Goal: Obtain resource: Download file/media

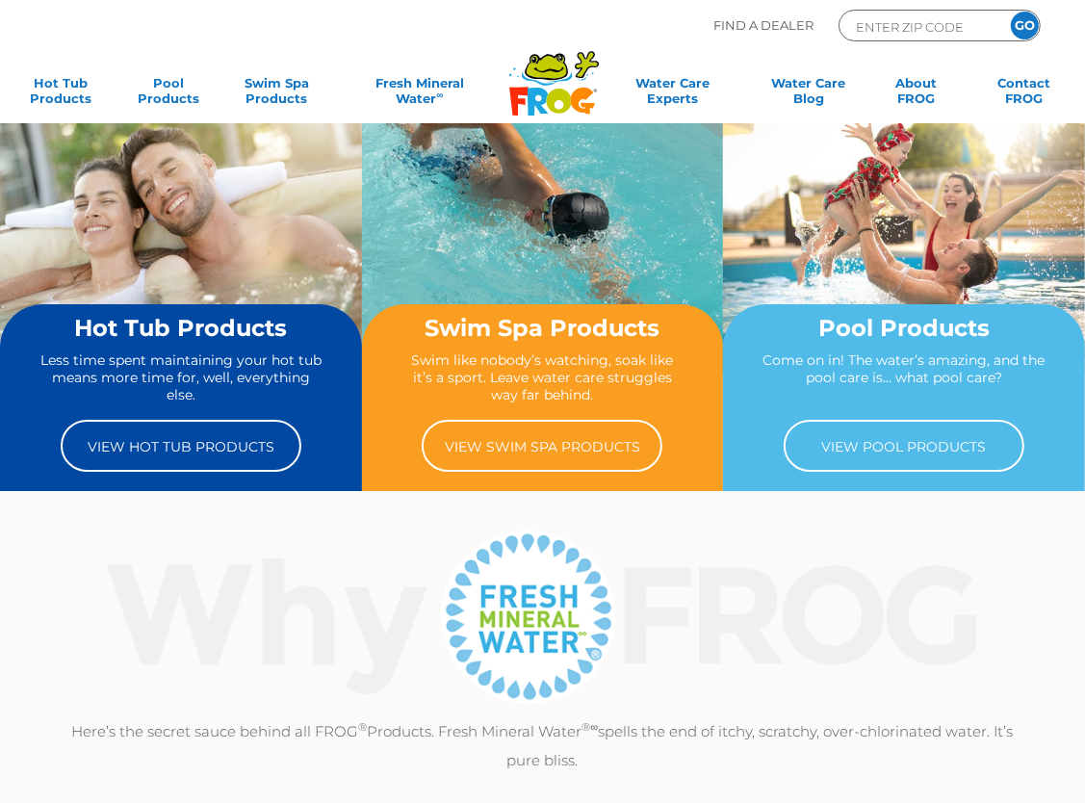
scroll to position [22, 0]
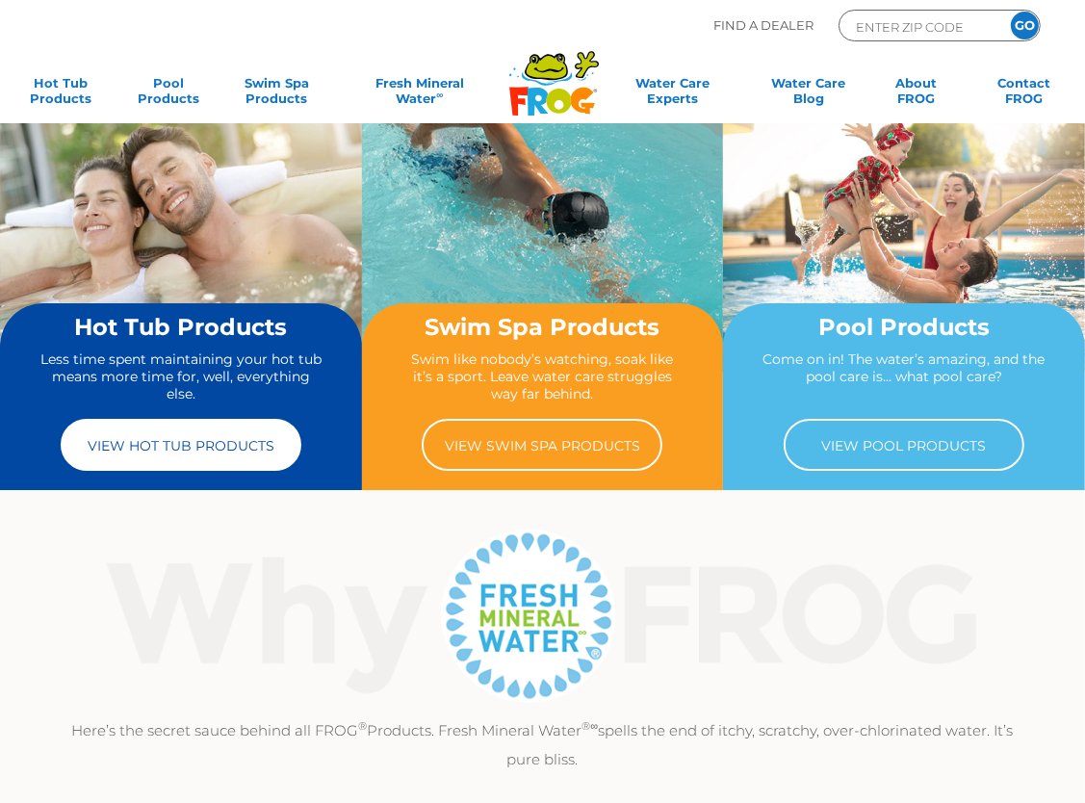
click at [157, 456] on link "View Hot Tub Products" at bounding box center [181, 445] width 241 height 52
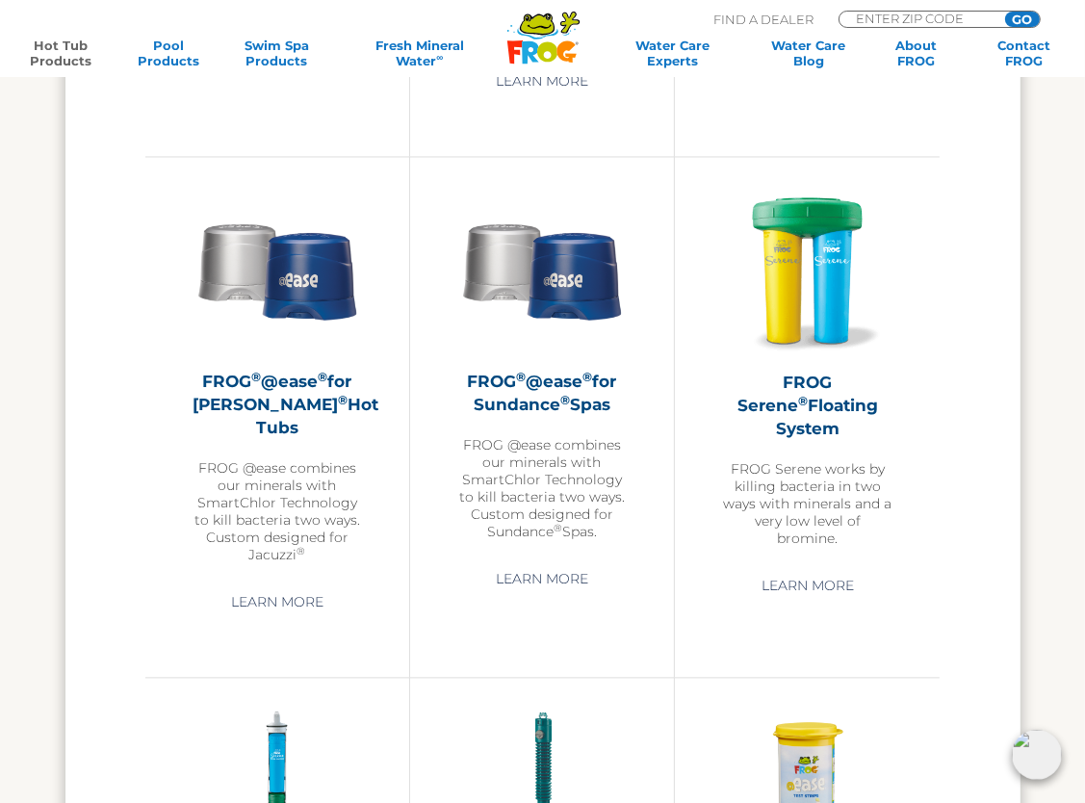
scroll to position [2779, 0]
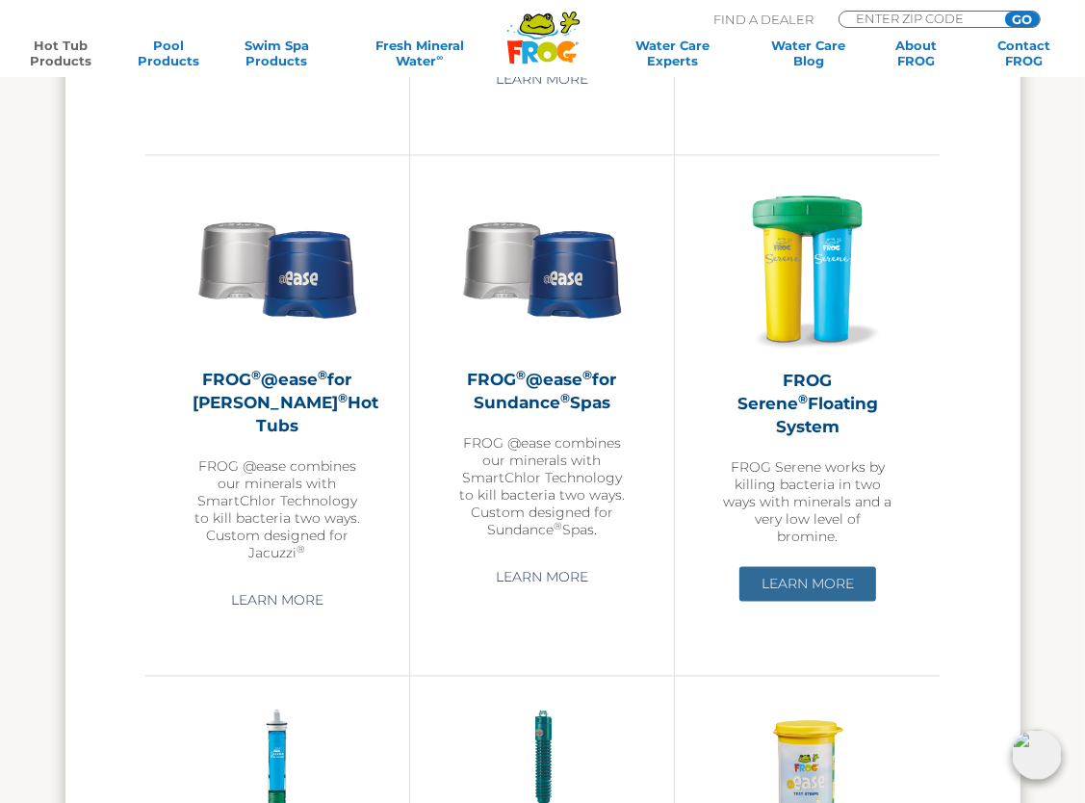
click at [805, 566] on link "Learn More" at bounding box center [808, 583] width 137 height 35
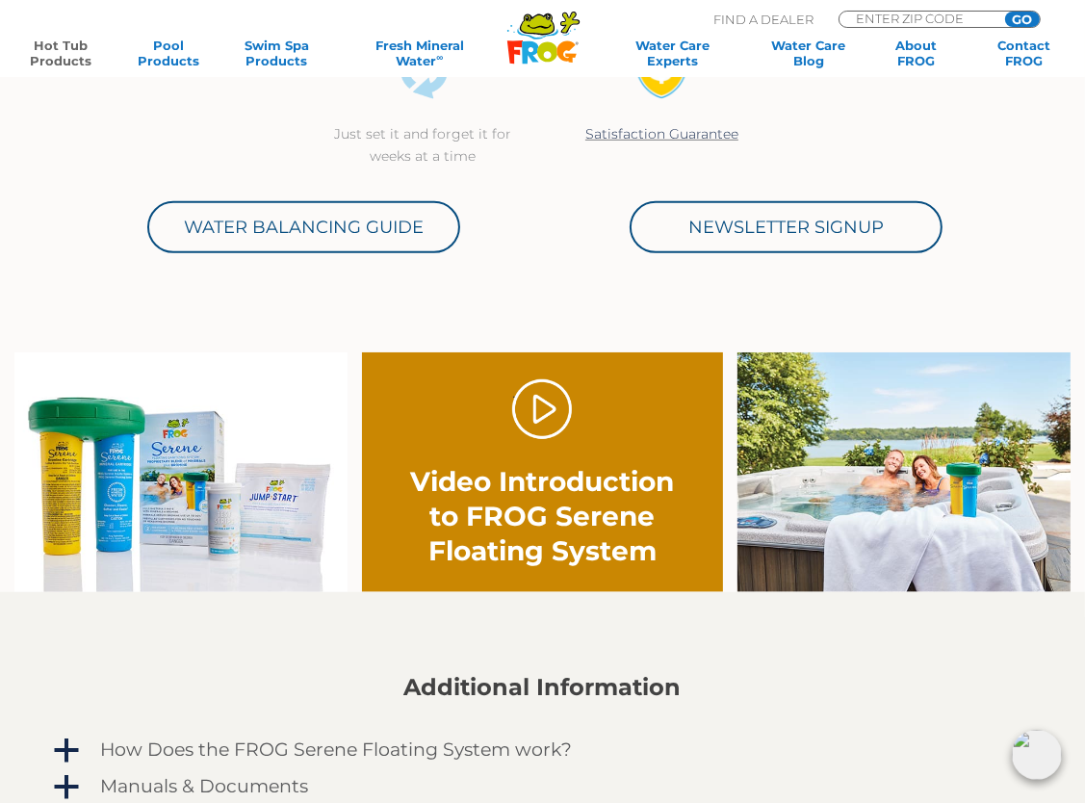
scroll to position [840, 0]
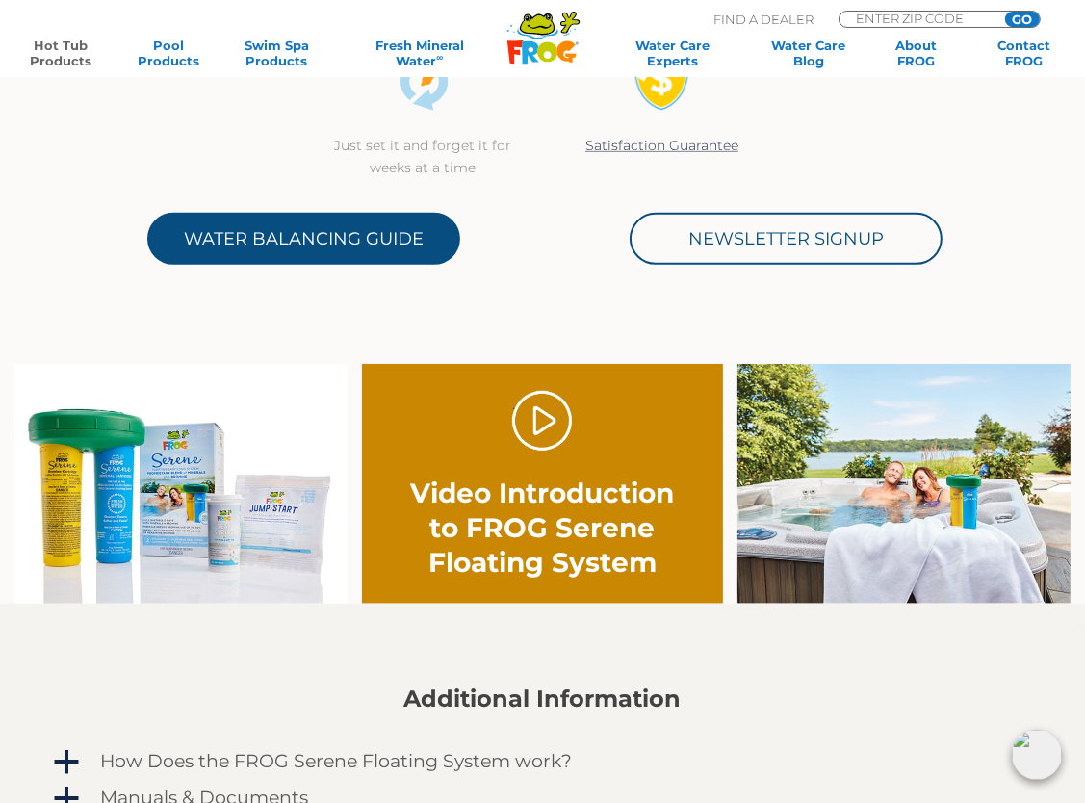
click at [357, 230] on link "Water Balancing Guide" at bounding box center [303, 239] width 313 height 52
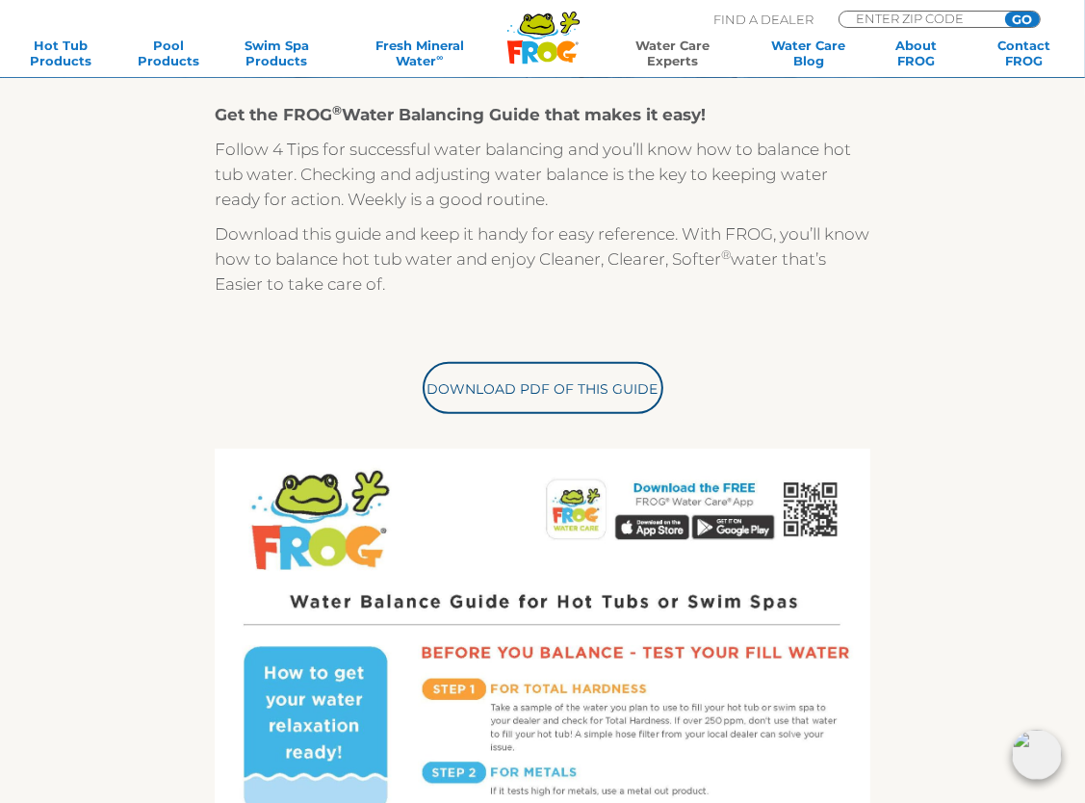
scroll to position [403, 0]
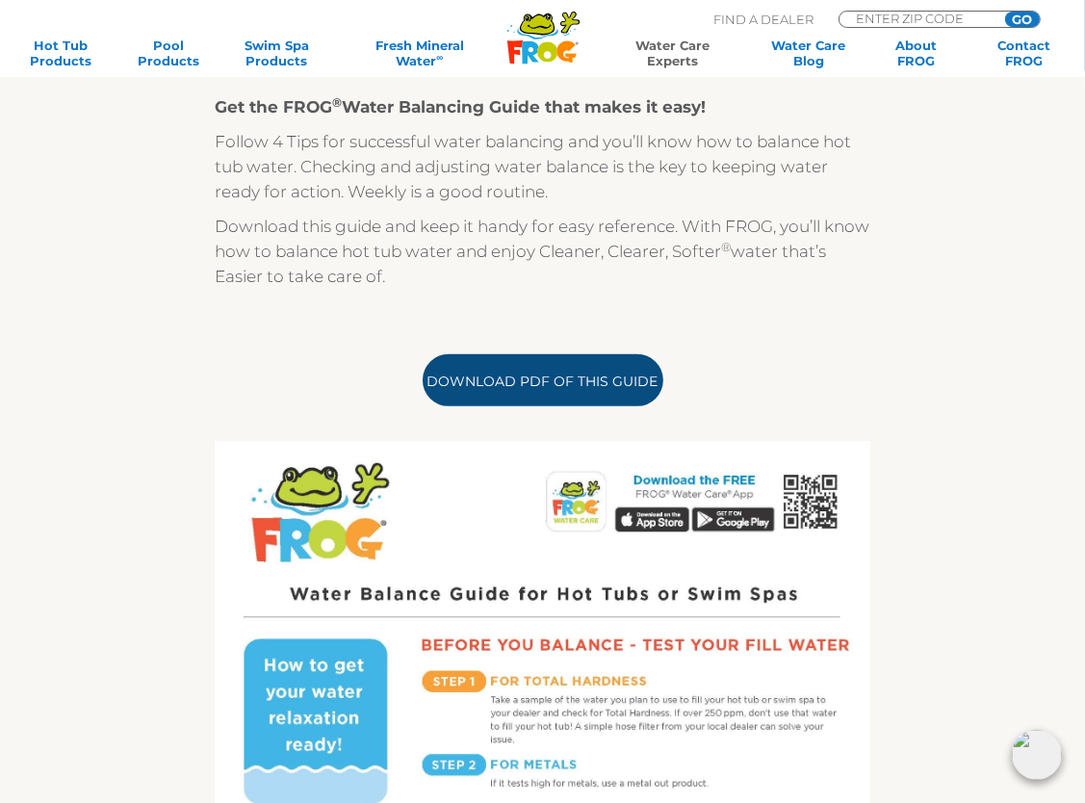
click at [592, 378] on link "Download PDF of this Guide" at bounding box center [543, 380] width 241 height 52
